Goal: Register for event/course

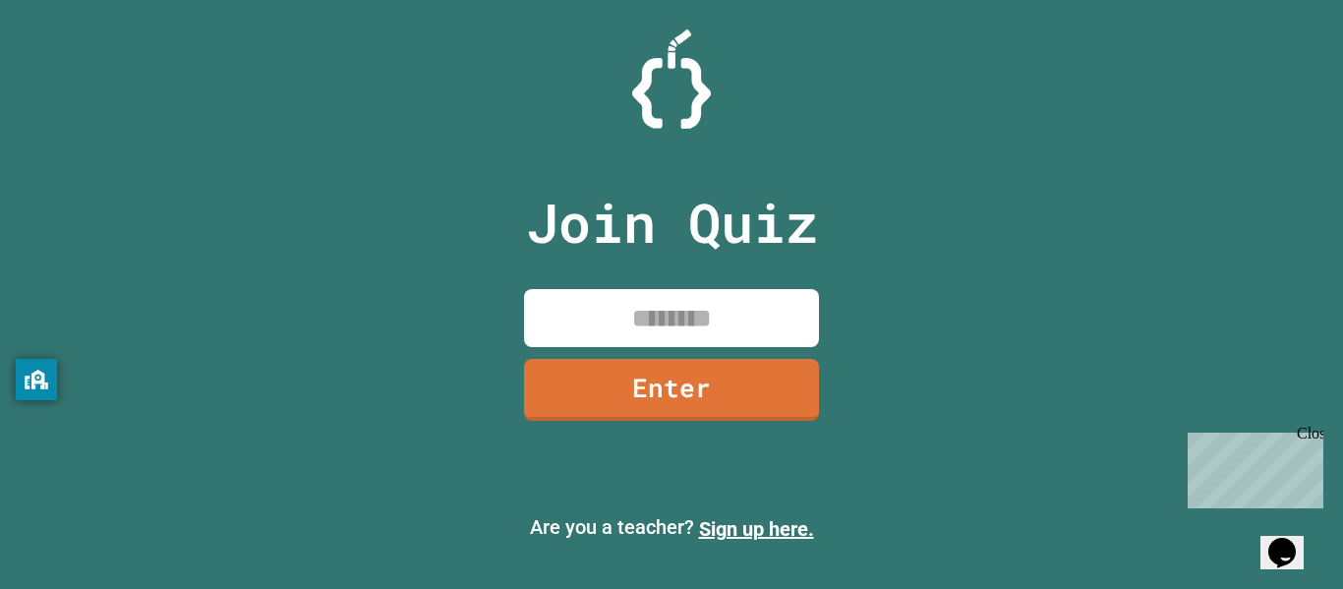
click at [668, 319] on input at bounding box center [671, 318] width 295 height 58
type input "********"
click at [613, 378] on link "Enter" at bounding box center [671, 387] width 289 height 65
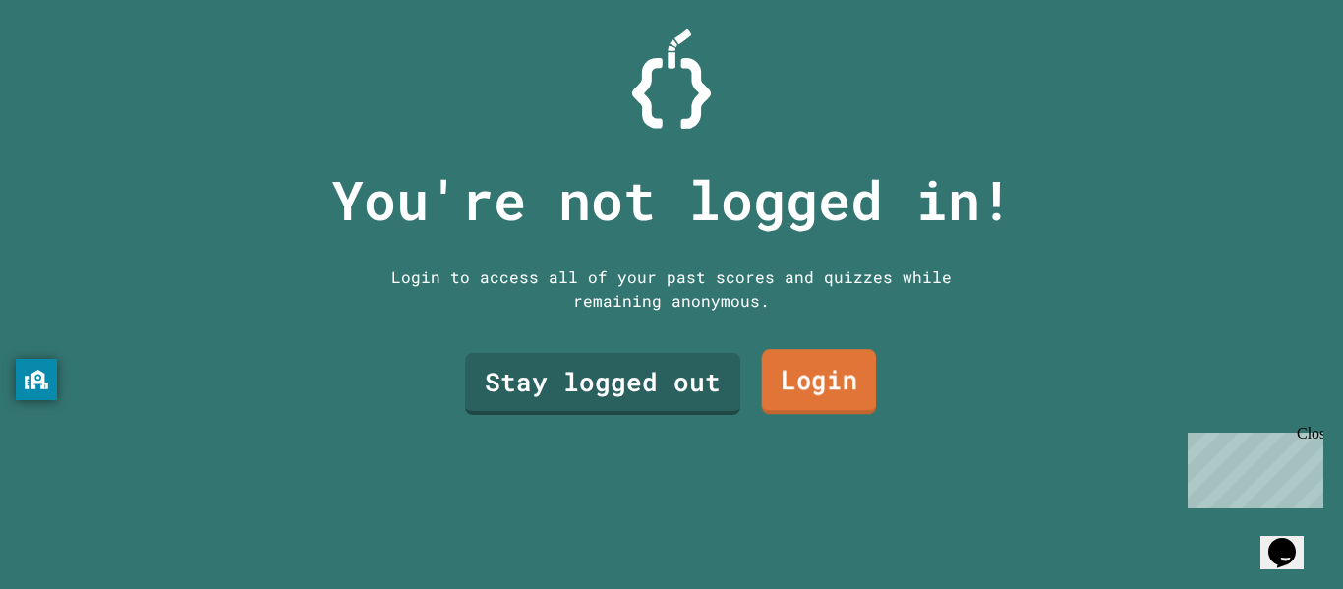
click at [832, 380] on link "Login" at bounding box center [819, 381] width 115 height 65
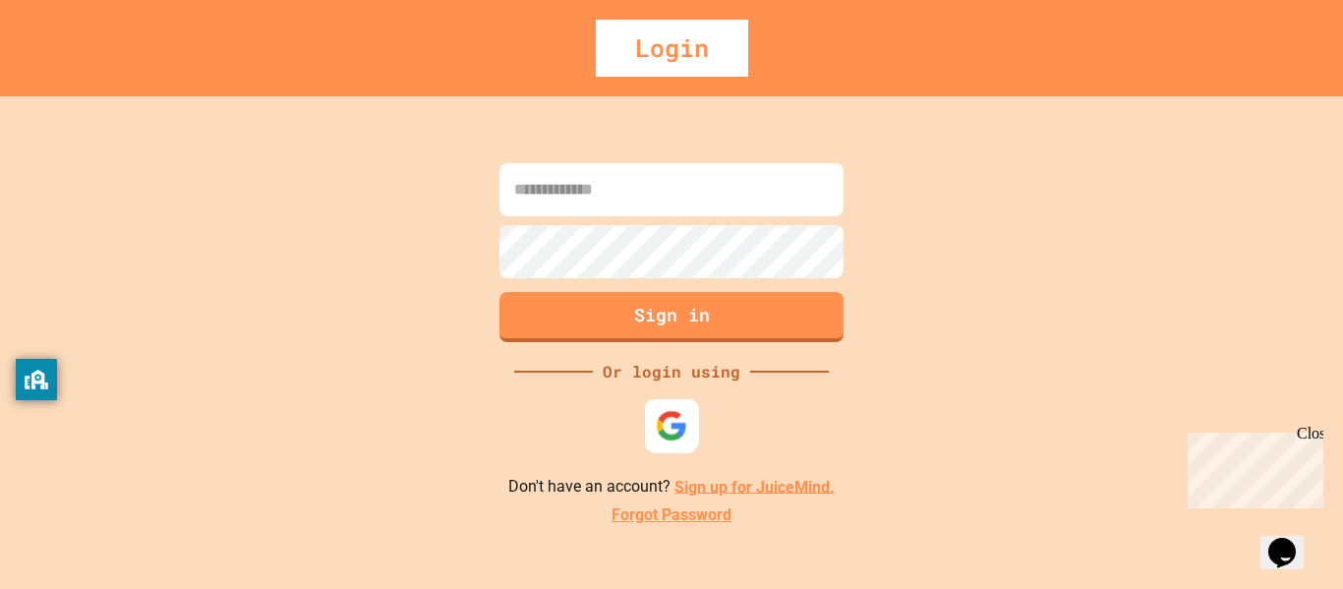
click at [661, 416] on img at bounding box center [672, 425] width 32 height 32
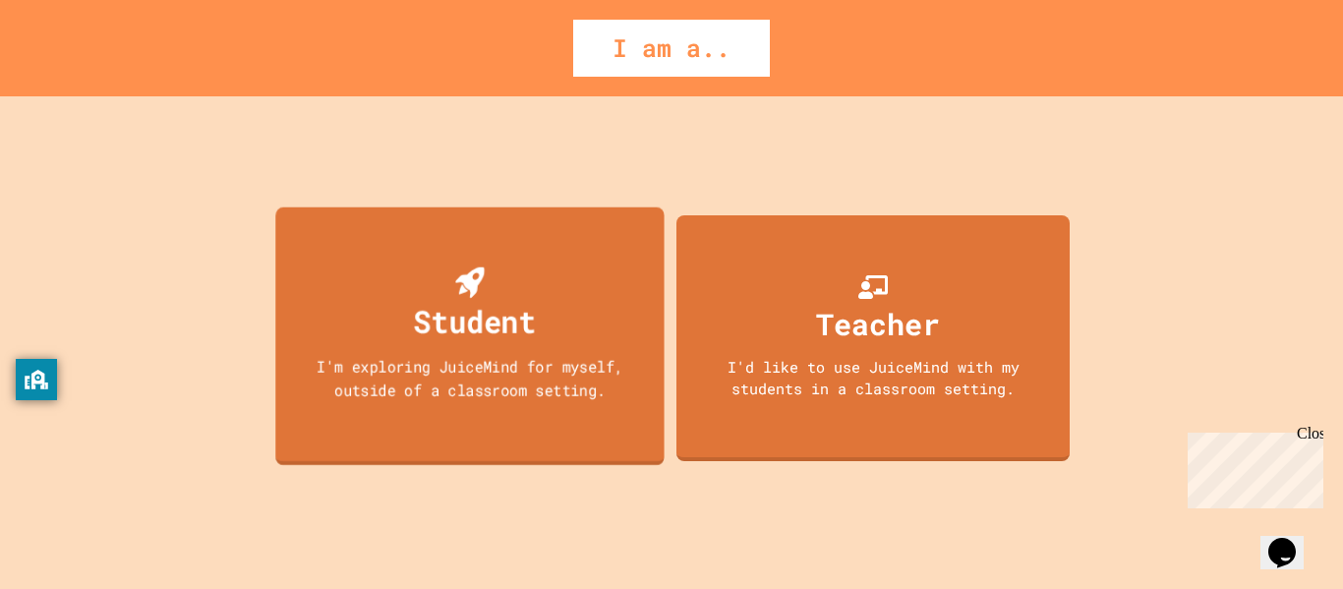
click at [579, 389] on div "I'm exploring JuiceMind for myself, outside of a classroom setting." at bounding box center [470, 377] width 350 height 46
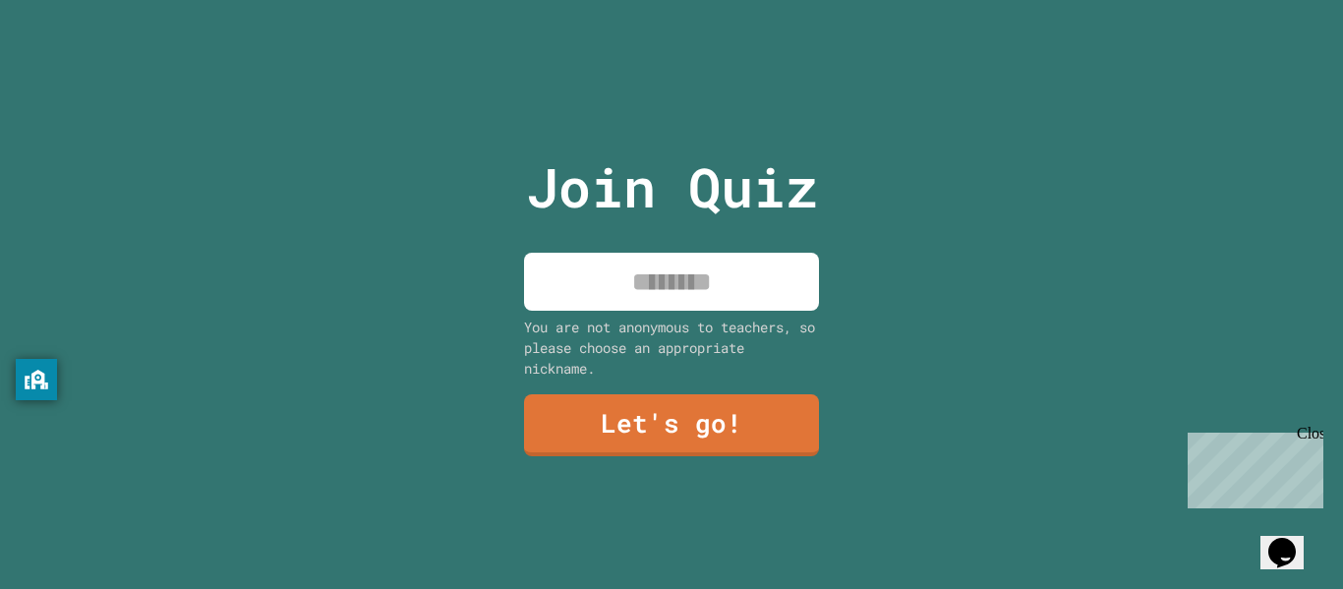
click at [584, 291] on input at bounding box center [671, 282] width 295 height 58
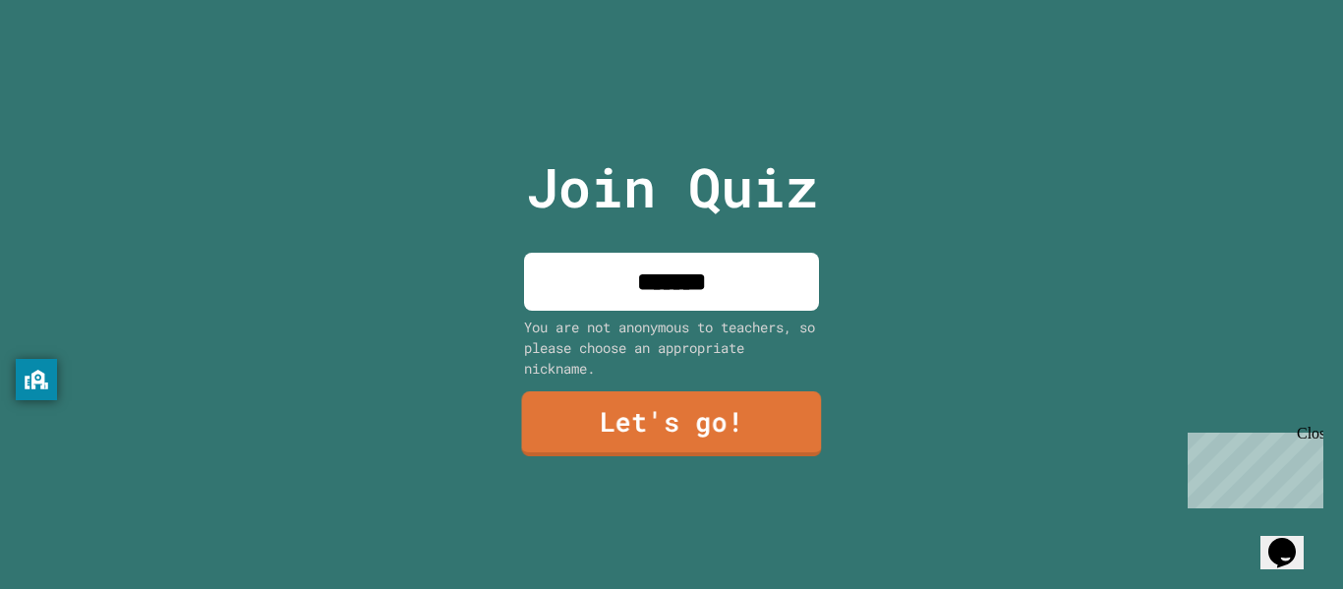
type input "*******"
click at [566, 414] on link "Let's go!" at bounding box center [672, 423] width 300 height 65
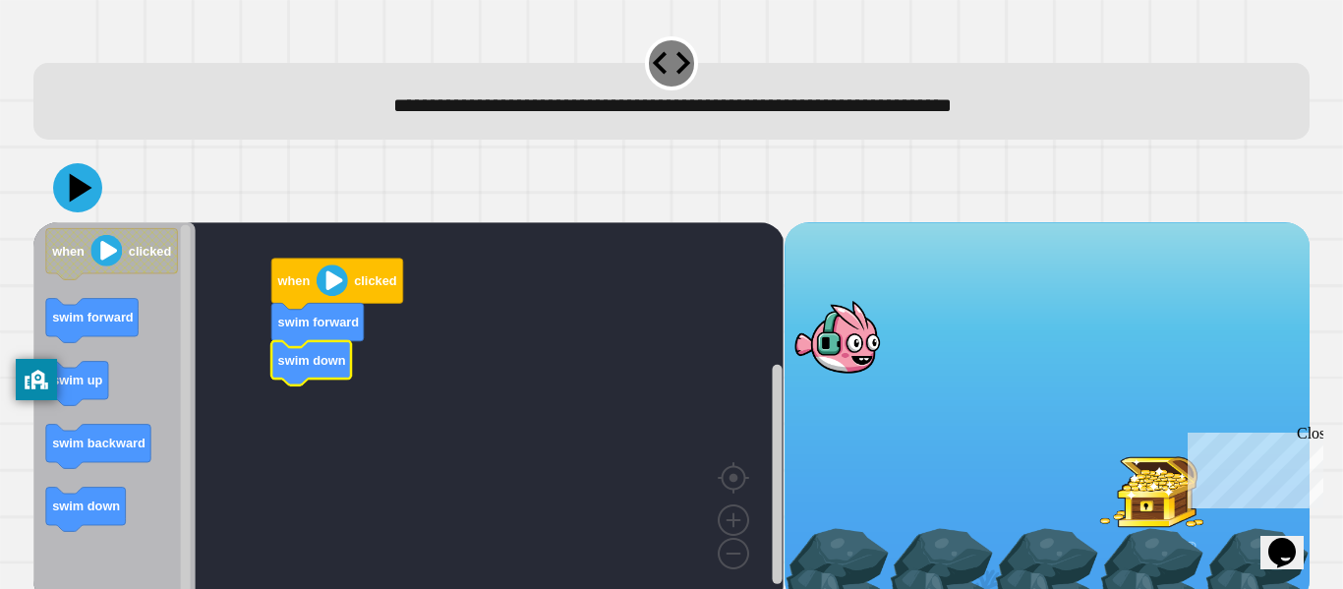
click at [329, 278] on image "Blockly Workspace" at bounding box center [332, 279] width 31 height 31
click at [870, 325] on div at bounding box center [837, 337] width 105 height 77
click at [1312, 433] on div "Close" at bounding box center [1309, 437] width 25 height 25
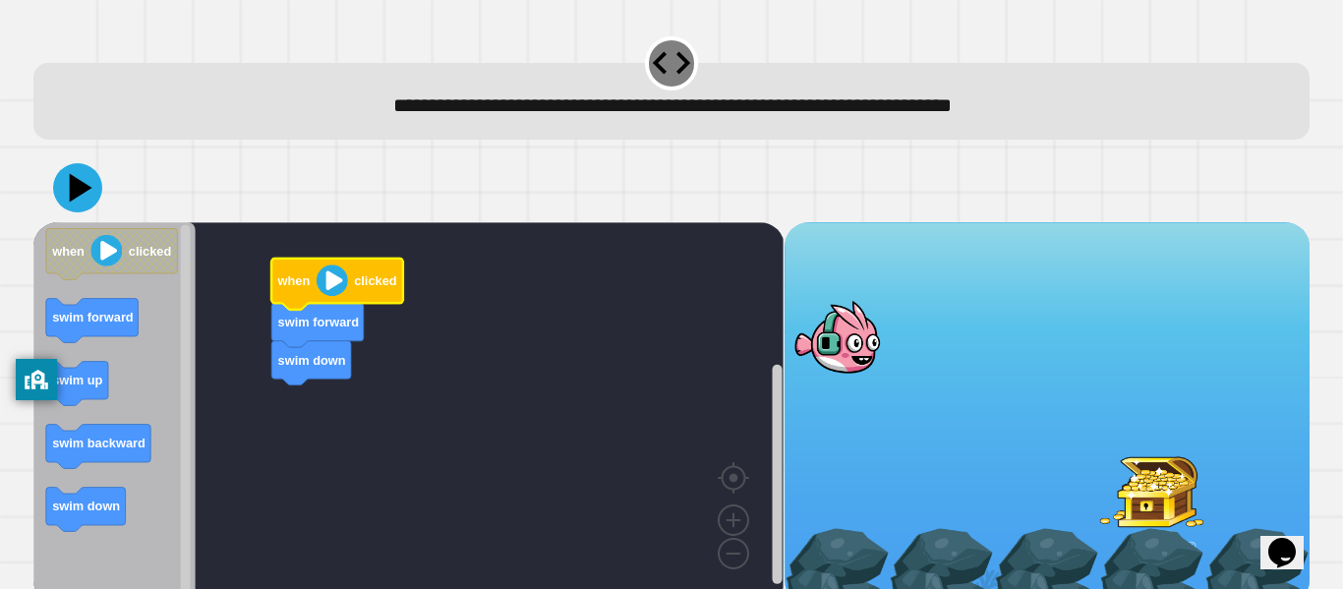
scroll to position [24, 0]
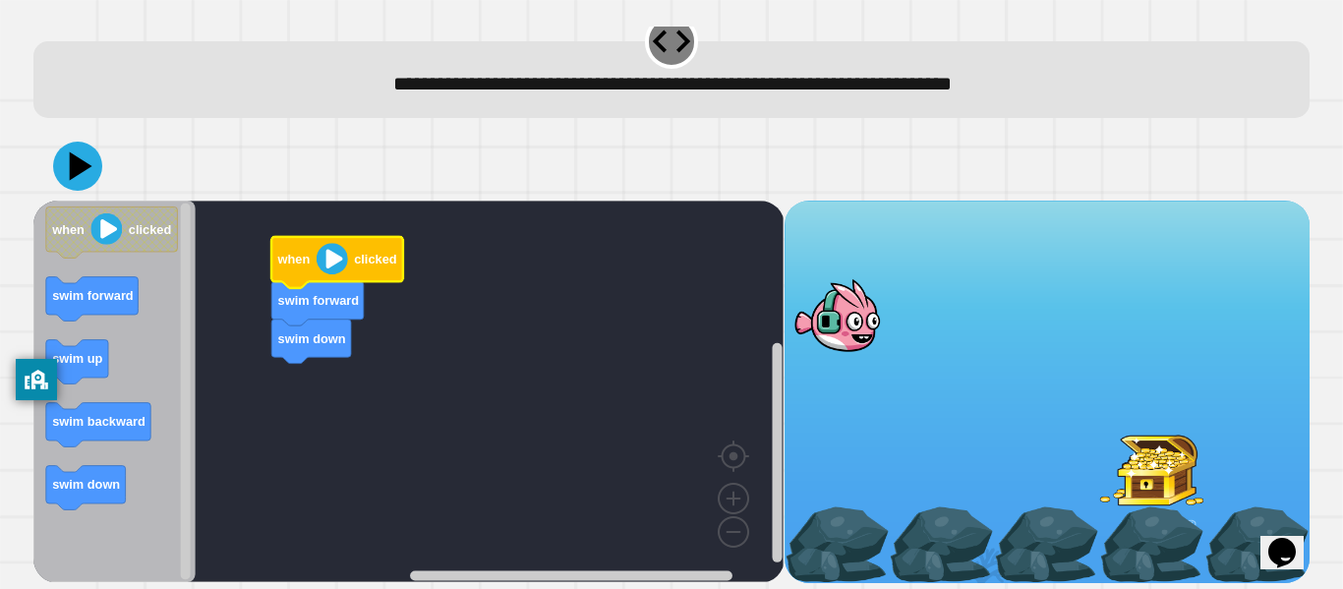
click at [843, 318] on div at bounding box center [837, 315] width 105 height 77
click at [336, 254] on image "Blockly Workspace" at bounding box center [332, 258] width 31 height 31
click at [66, 167] on icon at bounding box center [77, 166] width 59 height 59
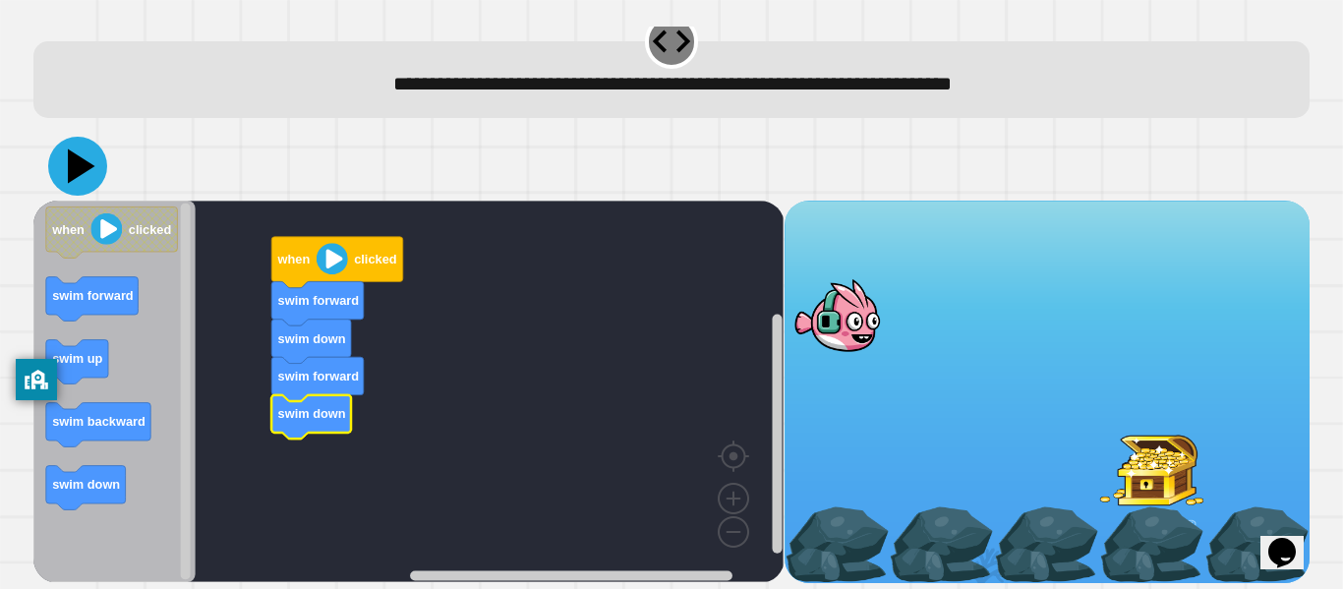
click at [87, 170] on icon at bounding box center [77, 166] width 59 height 59
click at [91, 172] on icon at bounding box center [77, 166] width 59 height 59
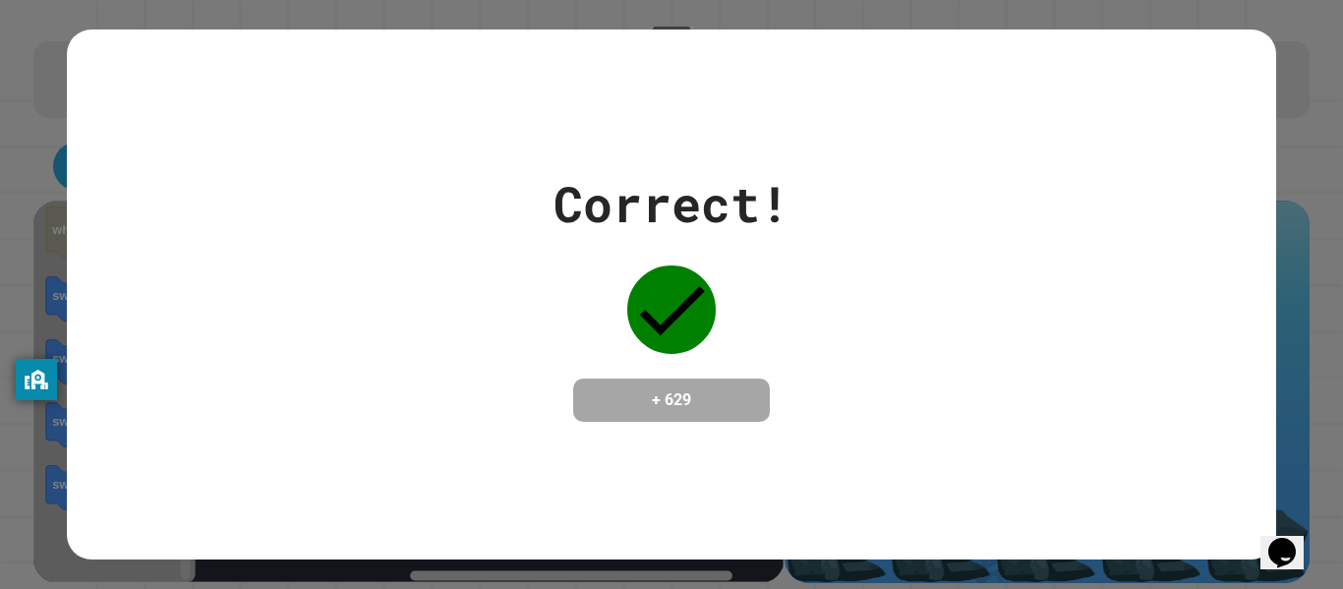
click at [676, 283] on icon at bounding box center [671, 309] width 88 height 88
click at [1318, 171] on div "Correct! + 629" at bounding box center [671, 294] width 1343 height 589
click at [712, 389] on h4 "+ 629" at bounding box center [671, 400] width 157 height 24
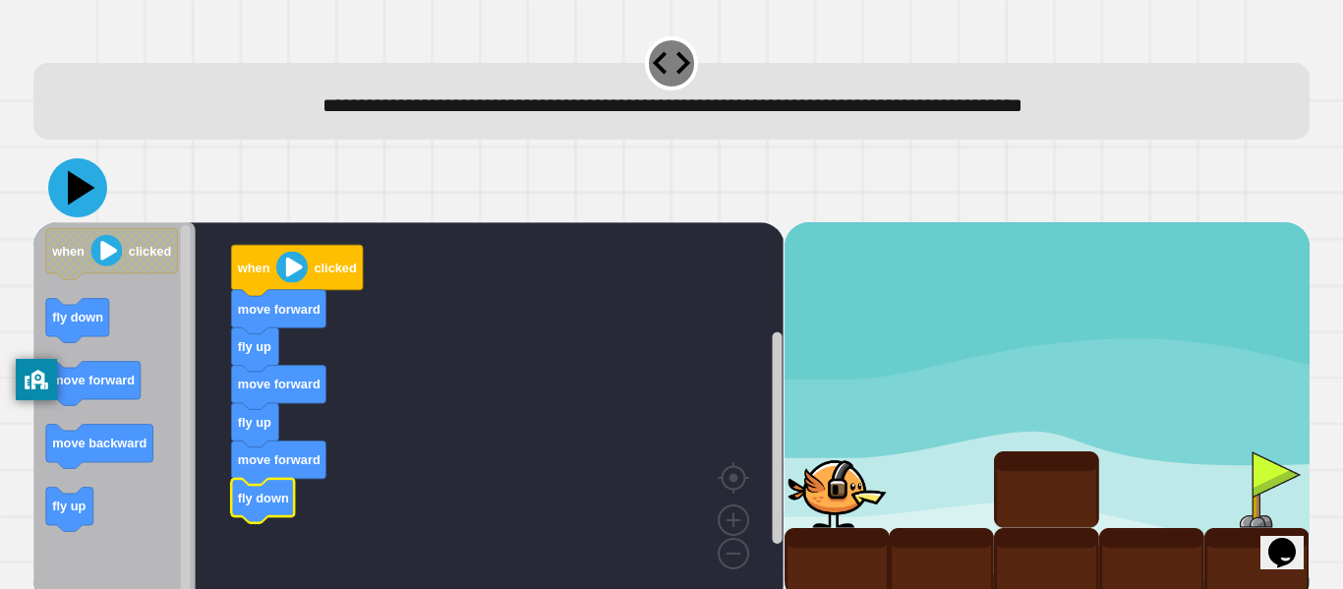
click at [86, 189] on icon at bounding box center [82, 188] width 28 height 34
click at [82, 196] on icon at bounding box center [77, 187] width 59 height 59
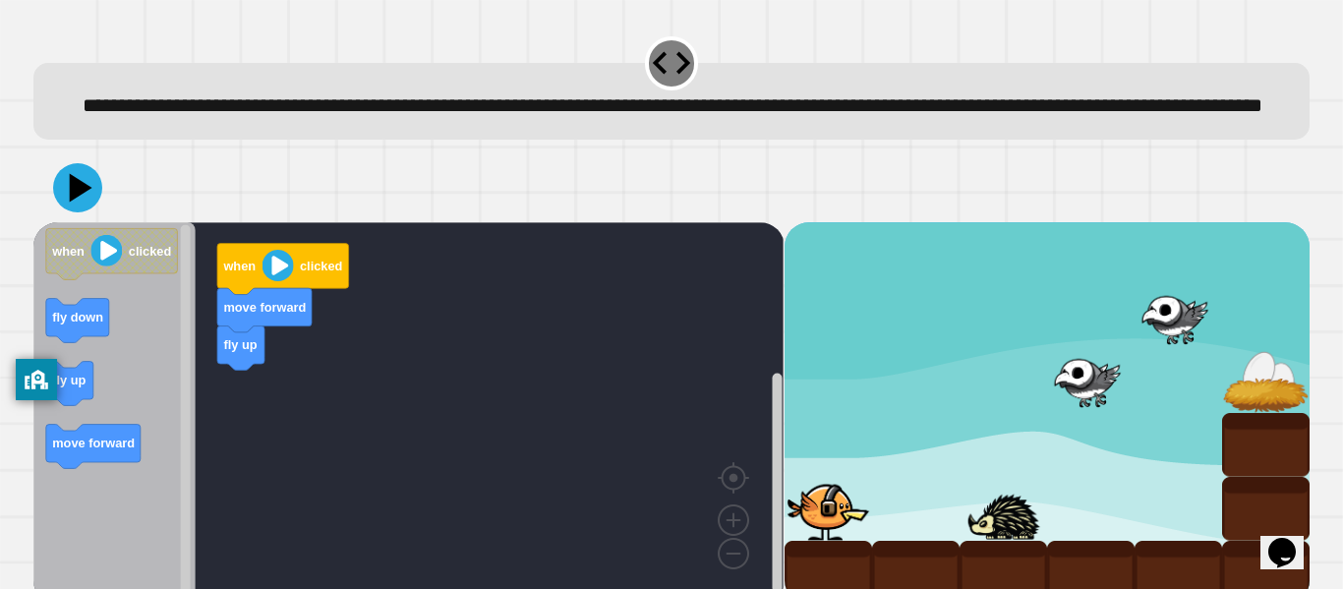
scroll to position [55, 0]
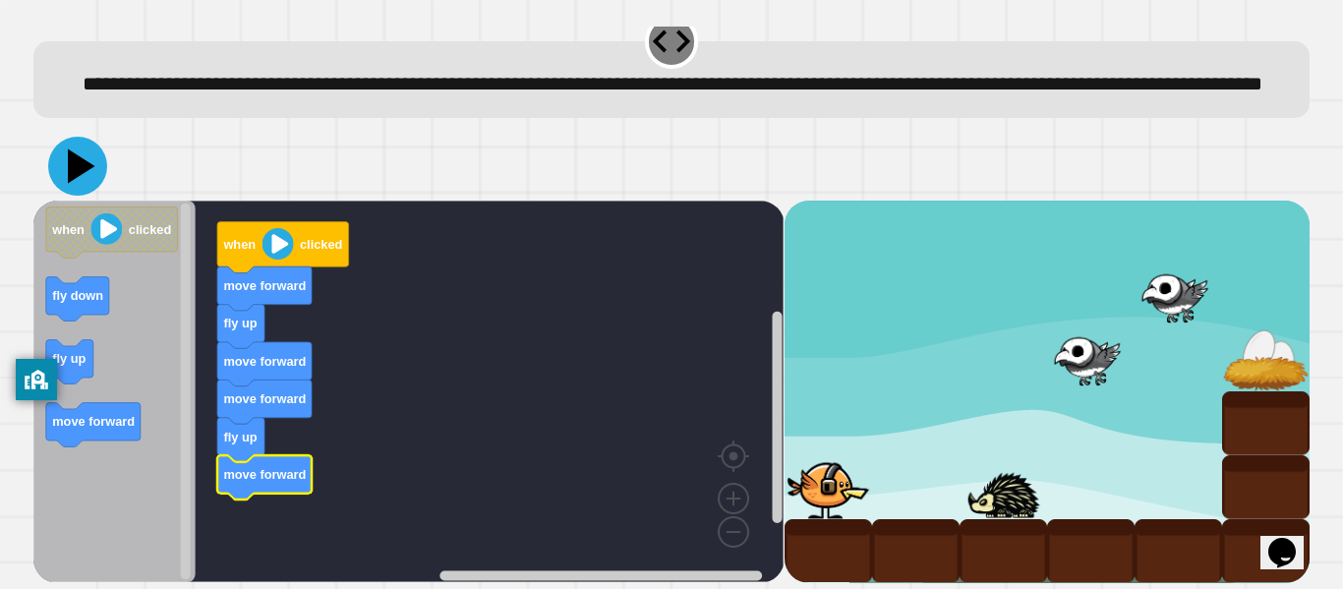
click at [77, 169] on icon at bounding box center [82, 166] width 28 height 34
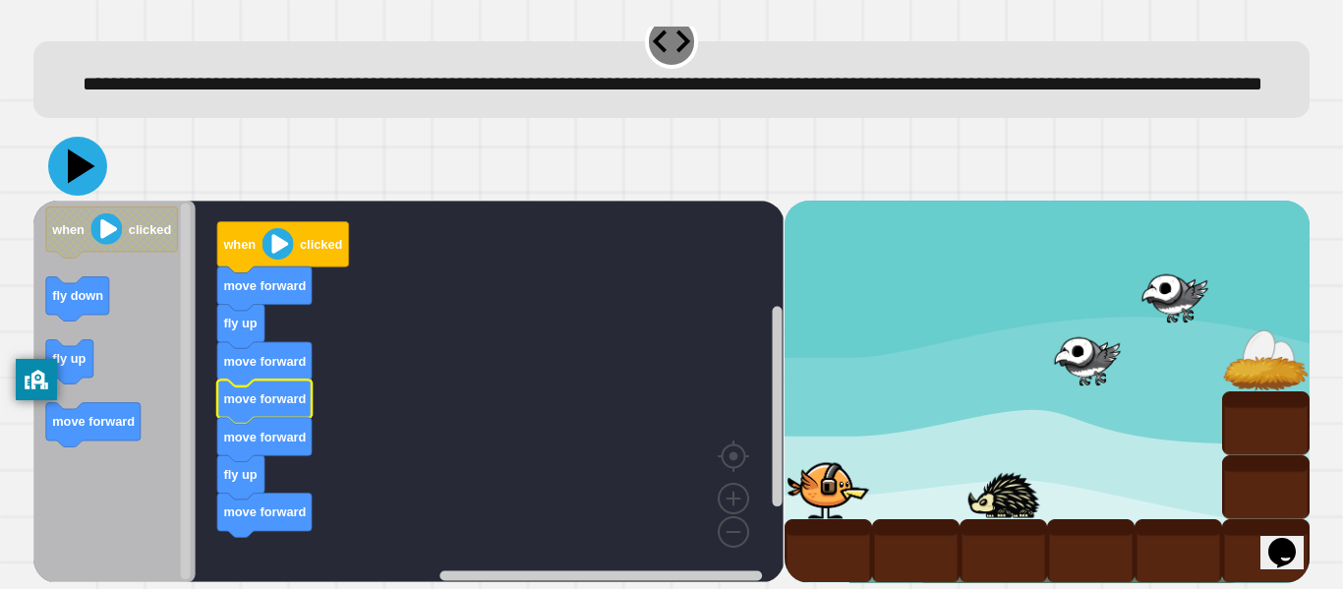
click at [79, 164] on icon at bounding box center [82, 166] width 28 height 34
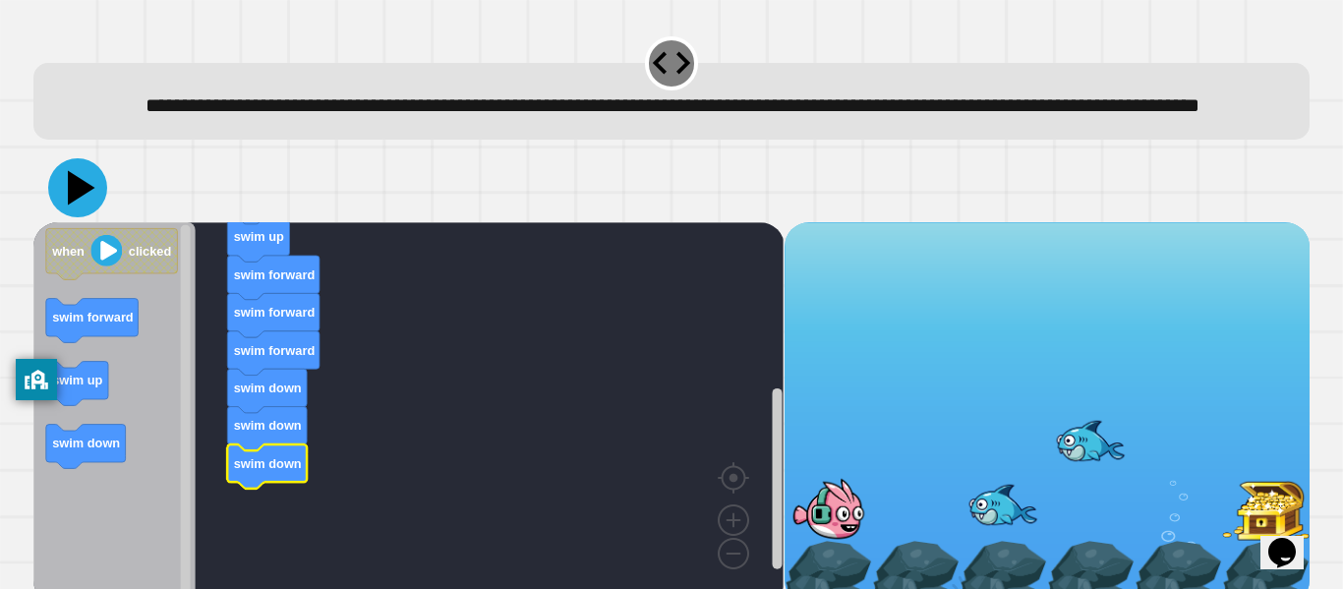
click at [73, 205] on icon at bounding box center [82, 188] width 28 height 34
click at [66, 217] on icon at bounding box center [77, 187] width 59 height 59
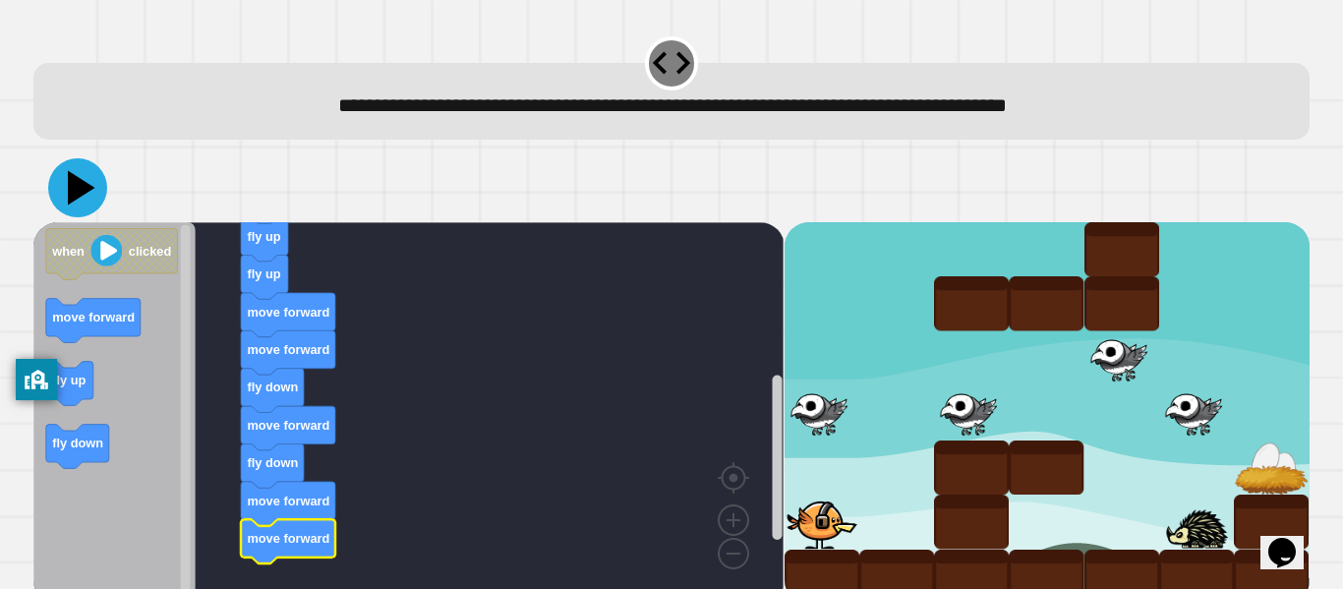
click at [81, 190] on icon at bounding box center [82, 188] width 28 height 34
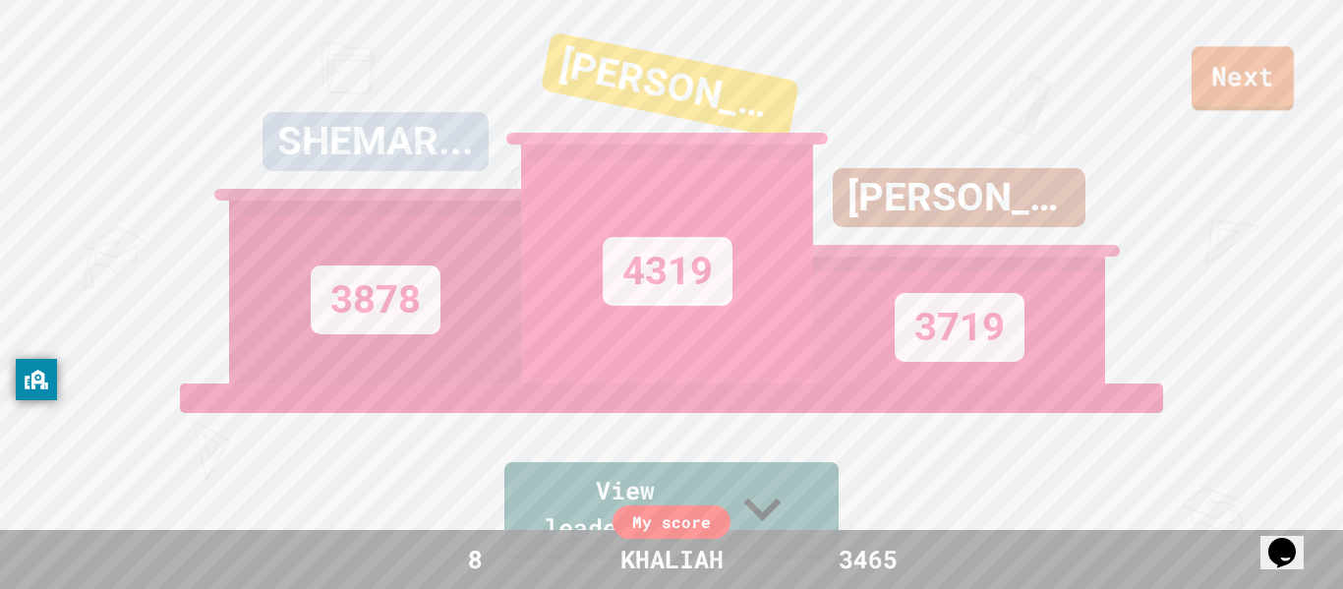
click at [1196, 95] on link "Next" at bounding box center [1243, 78] width 102 height 64
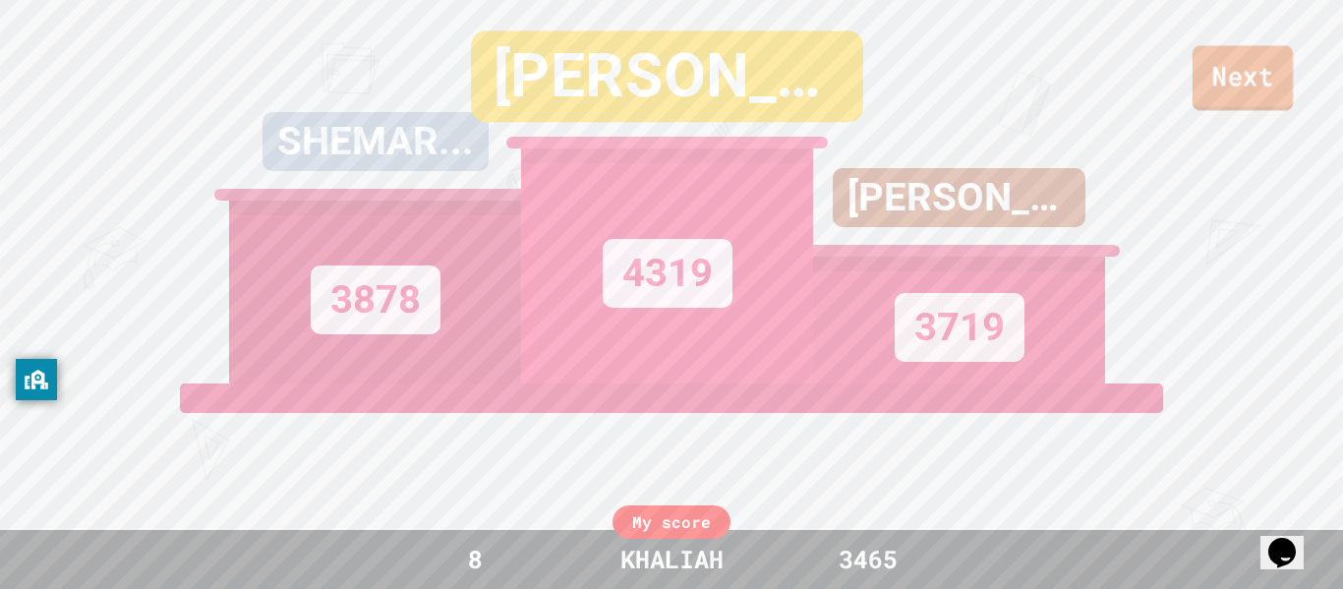
click at [1219, 73] on link "Next" at bounding box center [1243, 77] width 100 height 65
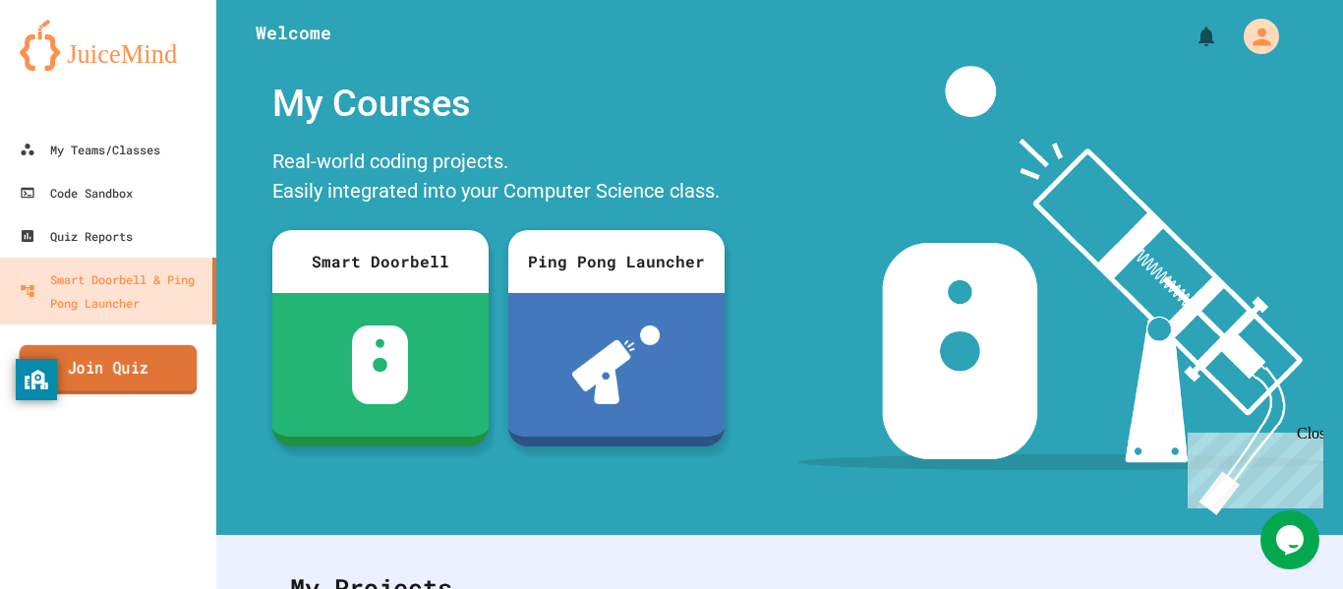
click at [92, 363] on link "Join Quiz" at bounding box center [109, 369] width 178 height 49
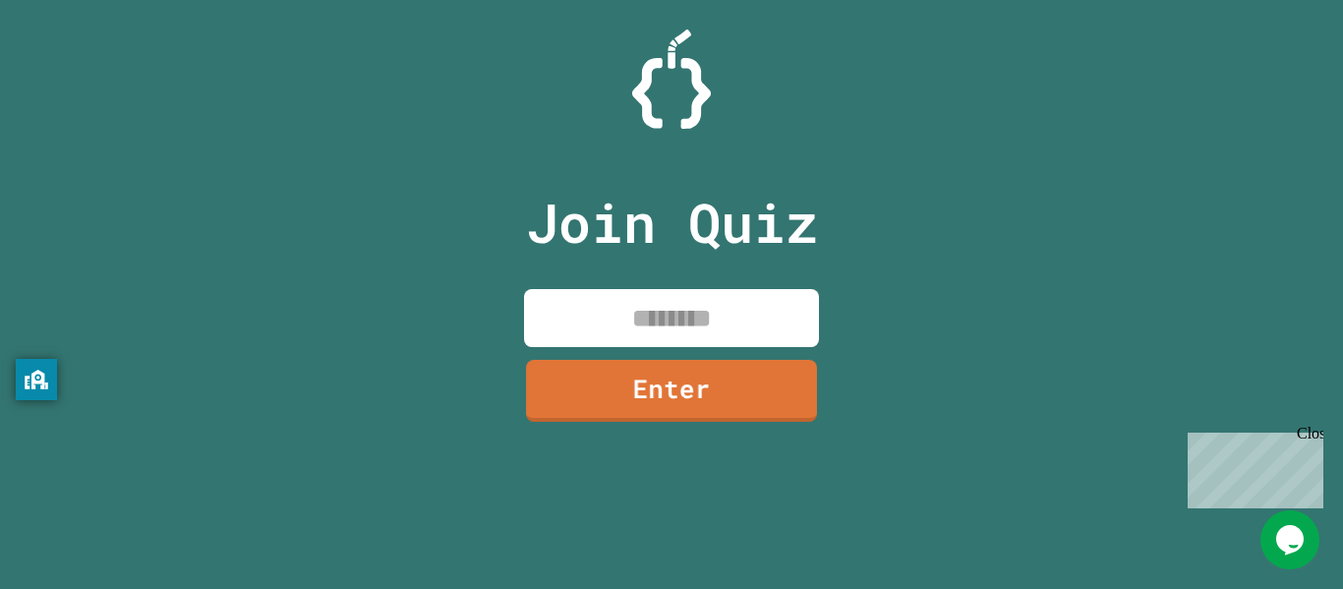
click at [760, 326] on input at bounding box center [671, 318] width 295 height 58
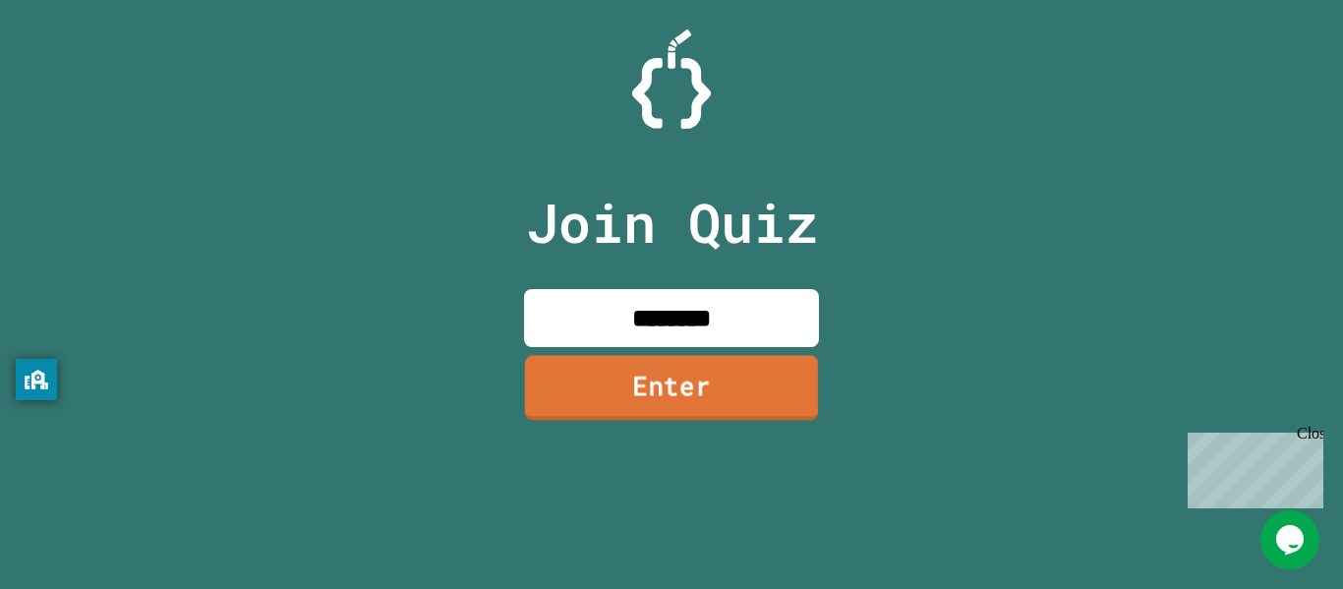
type input "********"
click at [737, 408] on link "Enter" at bounding box center [671, 387] width 293 height 65
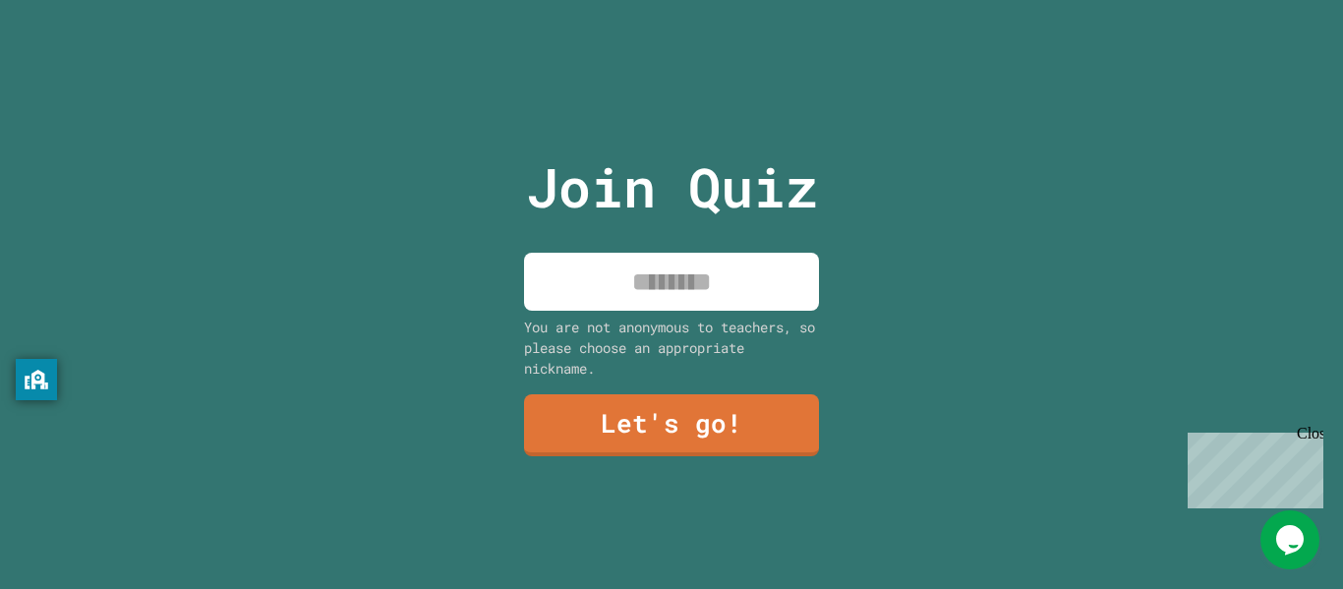
click at [653, 298] on input at bounding box center [671, 282] width 295 height 58
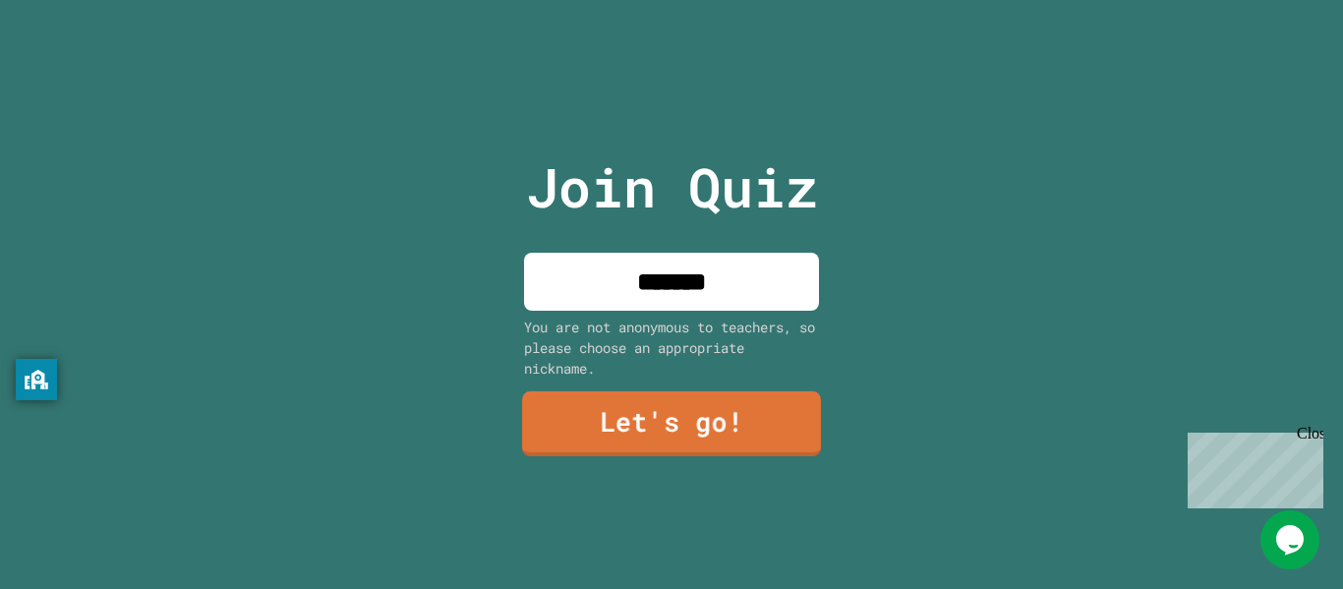
type input "*******"
click at [676, 429] on link "Let's go!" at bounding box center [671, 423] width 299 height 65
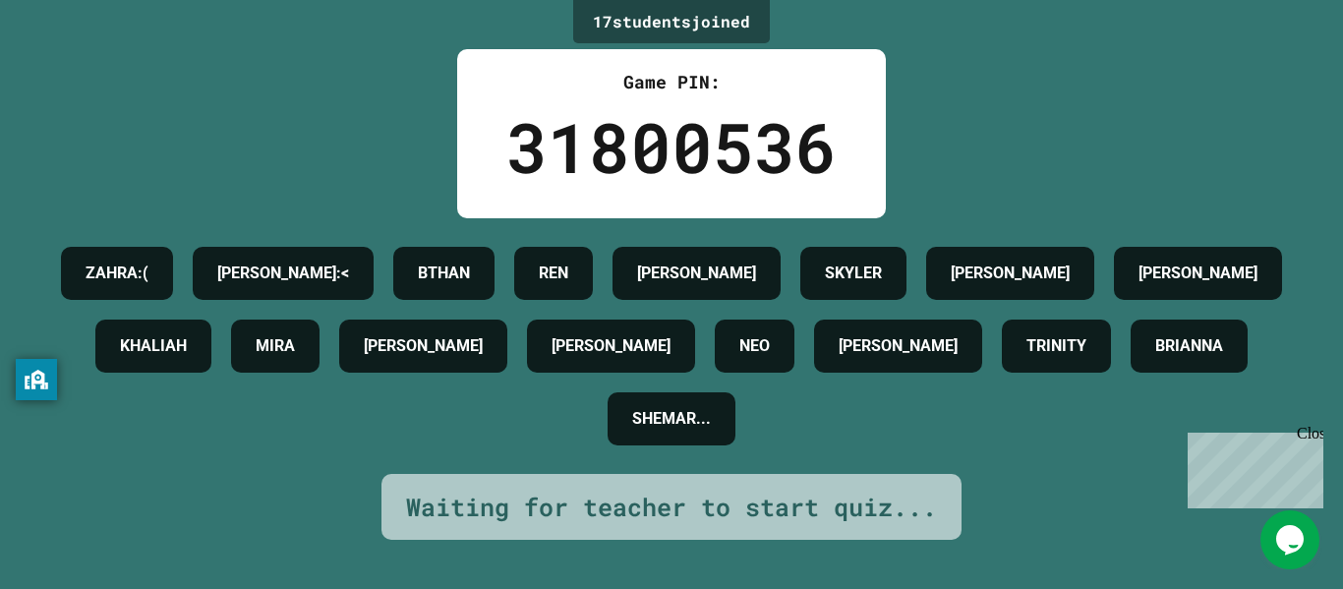
click at [1310, 429] on div "Close" at bounding box center [1309, 437] width 25 height 25
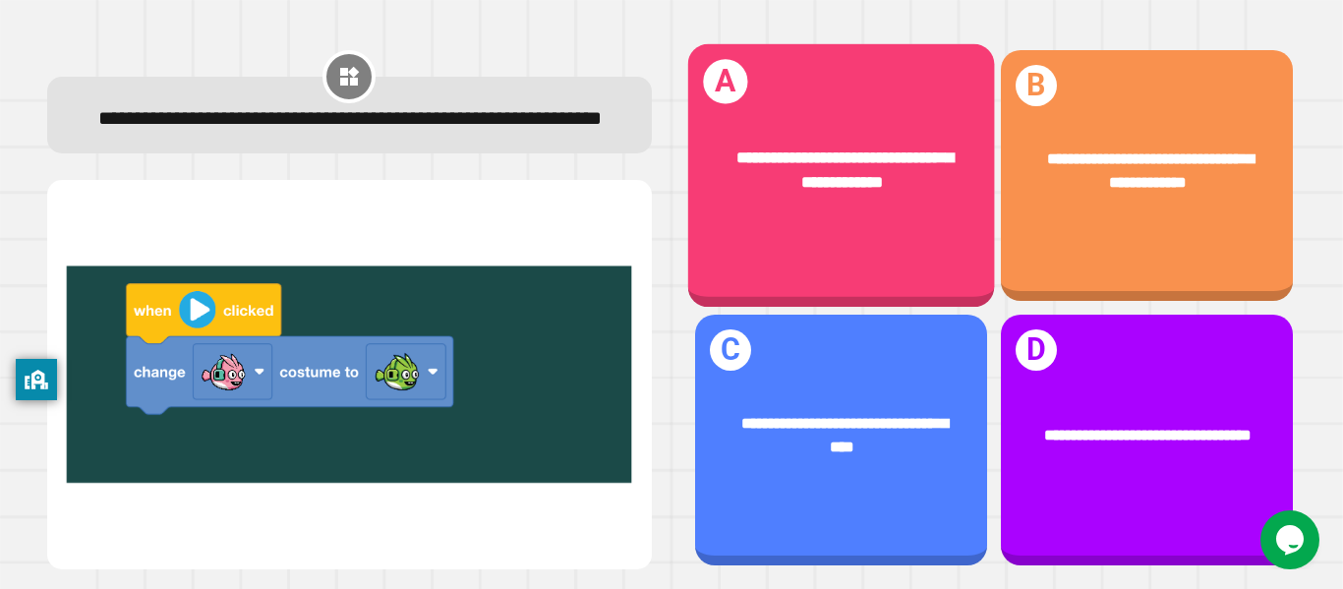
click at [824, 217] on div "**********" at bounding box center [840, 170] width 307 height 116
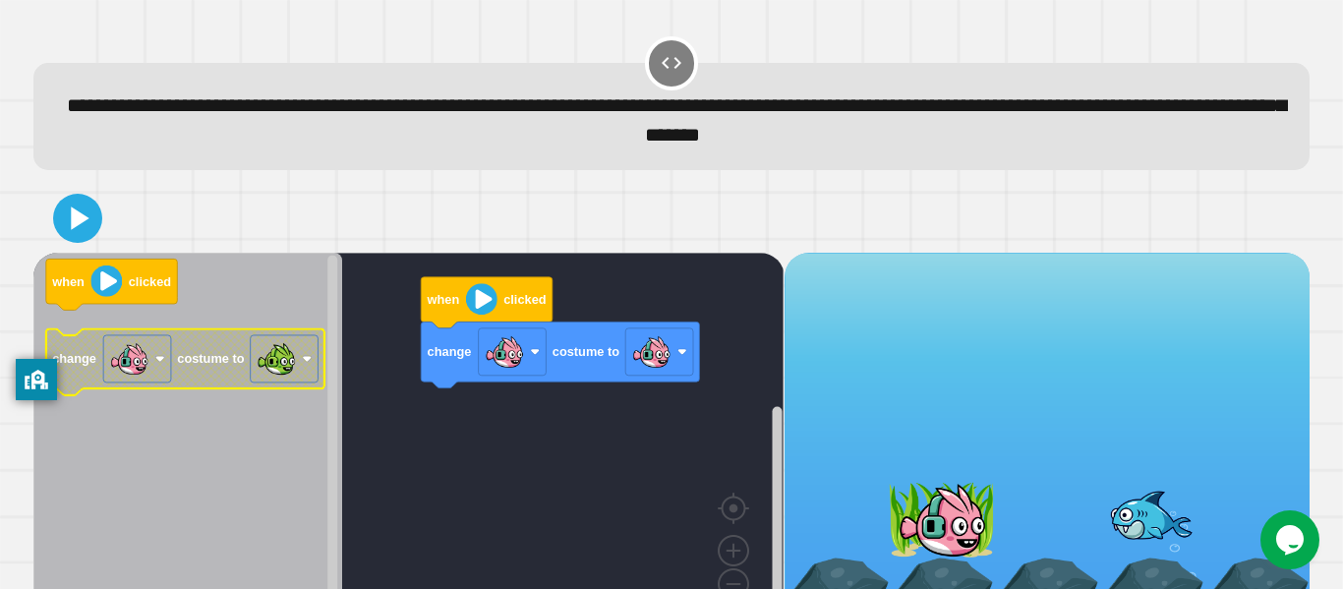
click at [287, 353] on image "Blockly Workspace" at bounding box center [276, 358] width 39 height 39
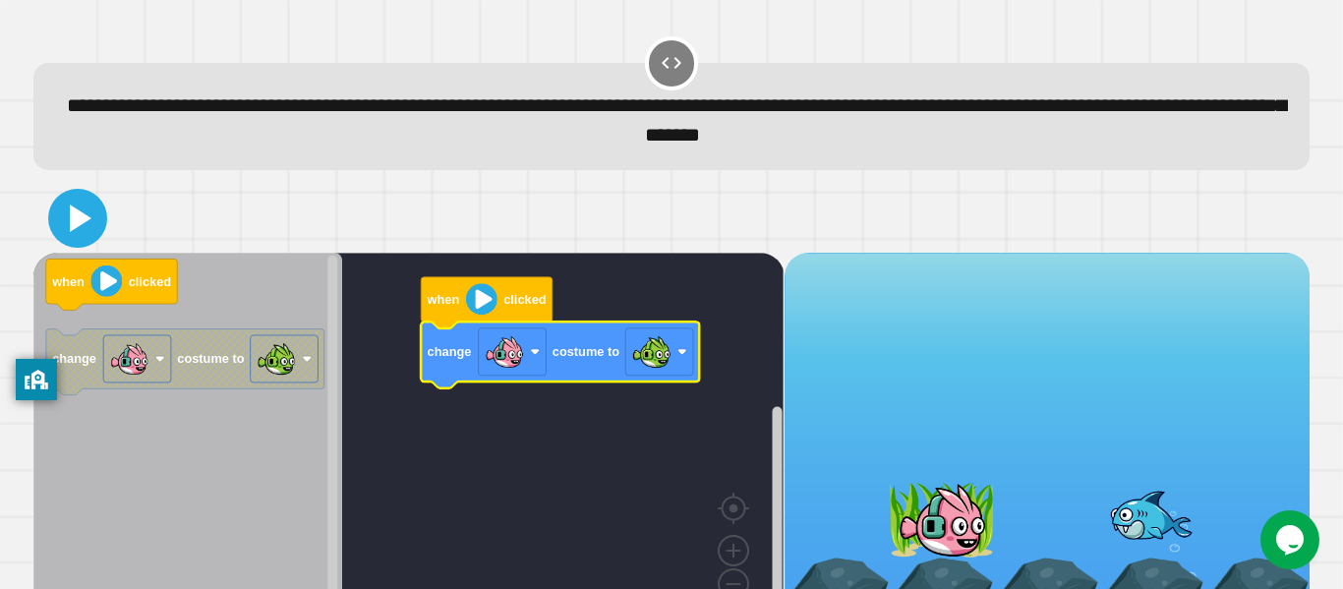
click at [101, 228] on button at bounding box center [77, 218] width 59 height 59
